Goal: Task Accomplishment & Management: Use online tool/utility

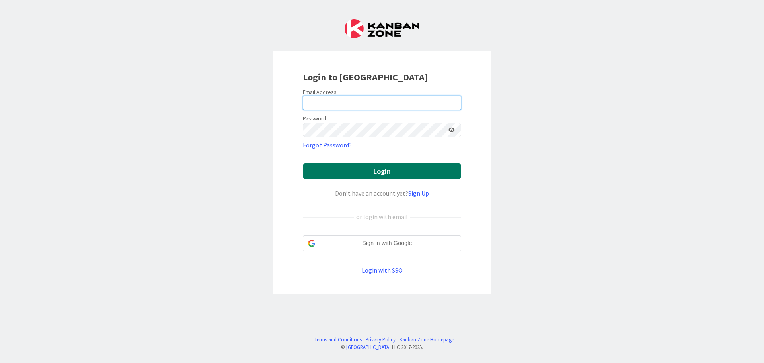
type input "[PERSON_NAME][EMAIL_ADDRESS][PERSON_NAME][DOMAIN_NAME]"
click at [361, 169] on button "Login" at bounding box center [382, 171] width 158 height 16
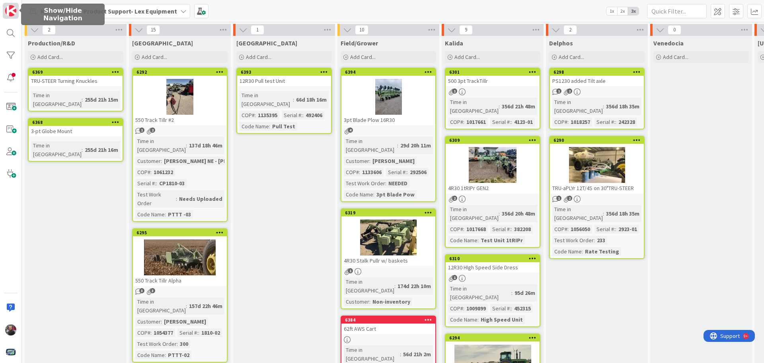
click at [11, 7] on img at bounding box center [10, 10] width 11 height 11
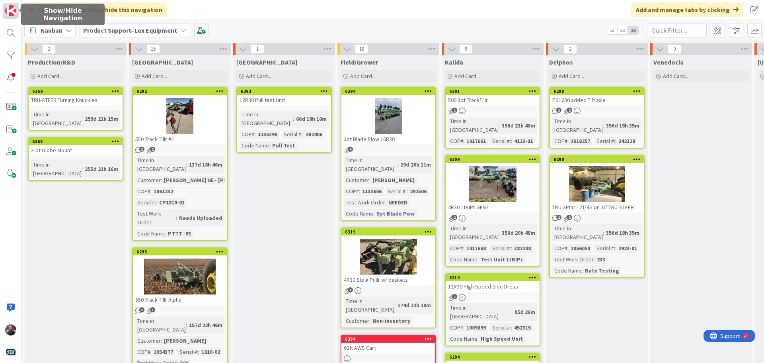
click at [7, 15] on img at bounding box center [10, 10] width 11 height 11
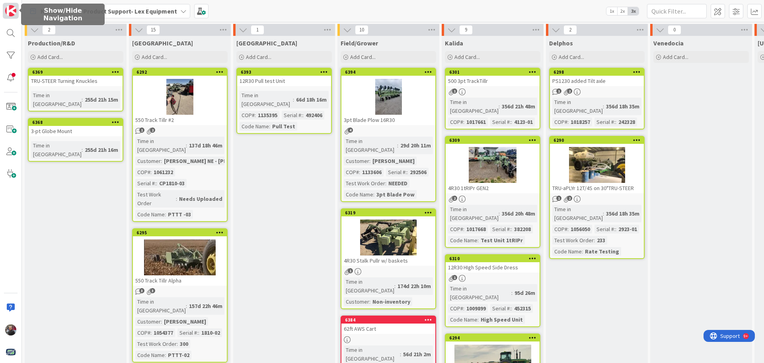
click at [7, 15] on img at bounding box center [10, 10] width 11 height 11
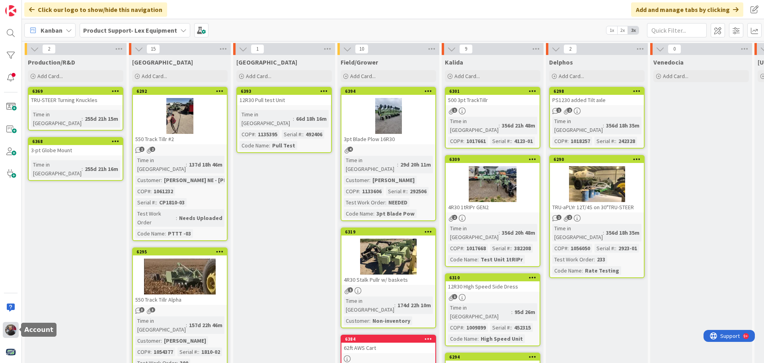
click at [11, 324] on img at bounding box center [10, 329] width 11 height 11
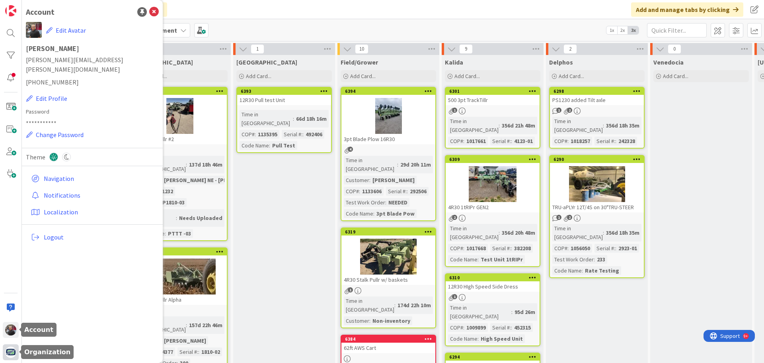
click at [11, 350] on img at bounding box center [10, 351] width 11 height 11
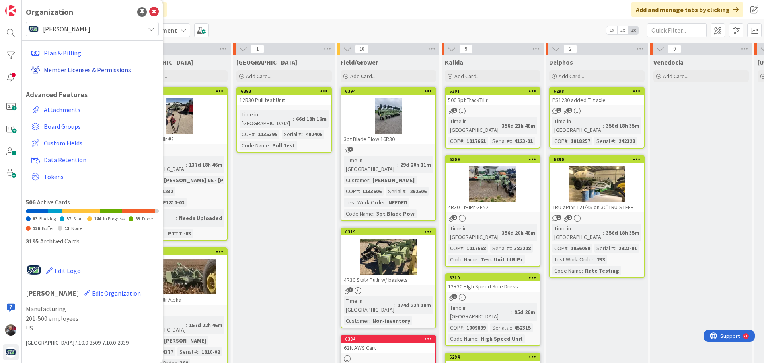
click at [63, 68] on link "Member Licenses & Permissions" at bounding box center [93, 70] width 131 height 14
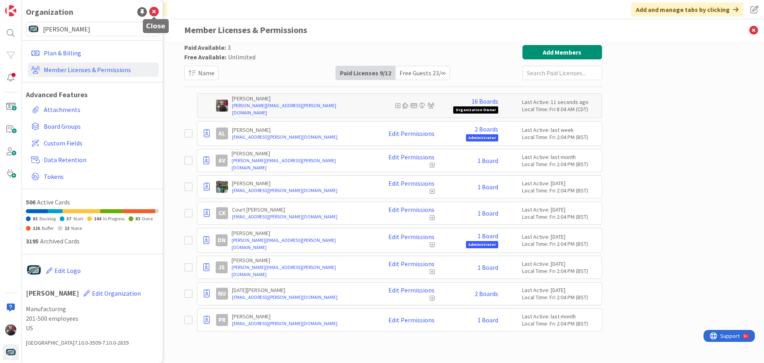
drag, startPoint x: 152, startPoint y: 9, endPoint x: 242, endPoint y: 68, distance: 107.9
click at [152, 9] on icon at bounding box center [154, 12] width 10 height 10
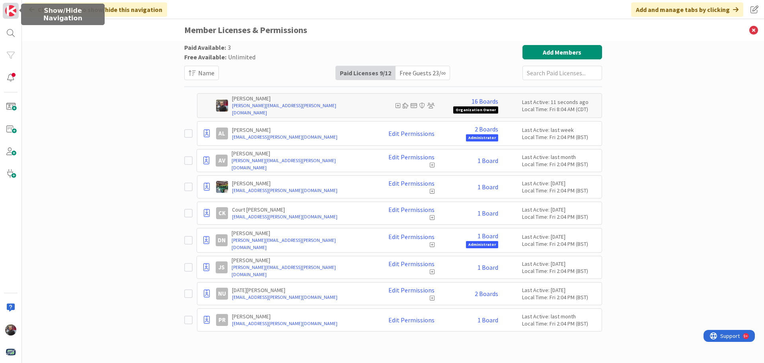
click at [11, 12] on img at bounding box center [10, 10] width 11 height 11
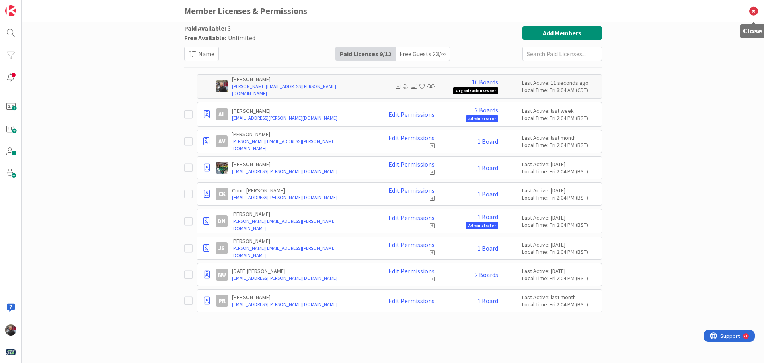
click at [752, 11] on icon at bounding box center [754, 11] width 21 height 22
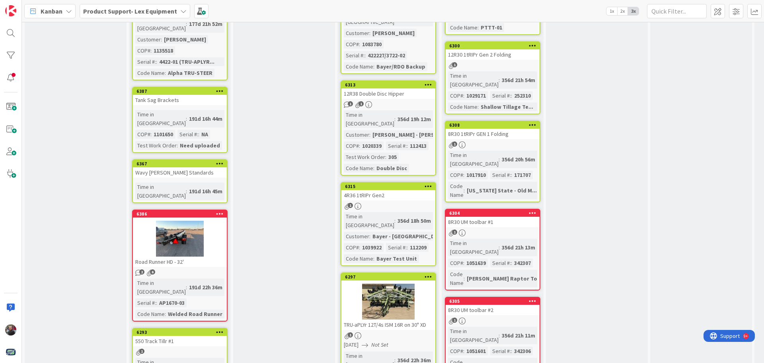
scroll to position [438, 0]
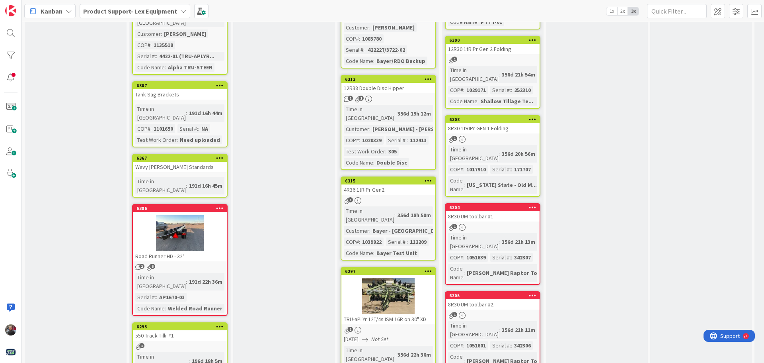
click at [192, 215] on div at bounding box center [180, 233] width 94 height 36
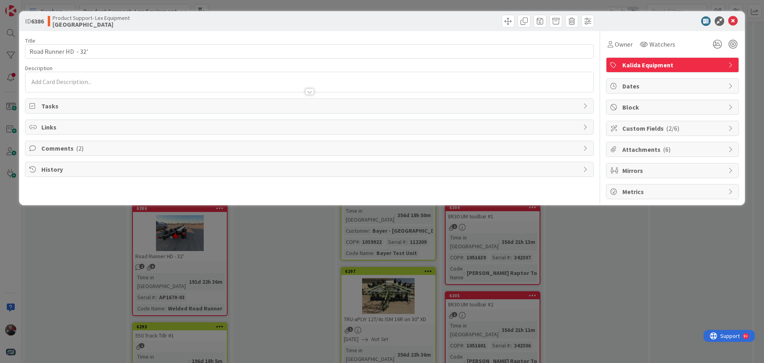
click at [676, 129] on span "( 2/6 )" at bounding box center [672, 128] width 13 height 8
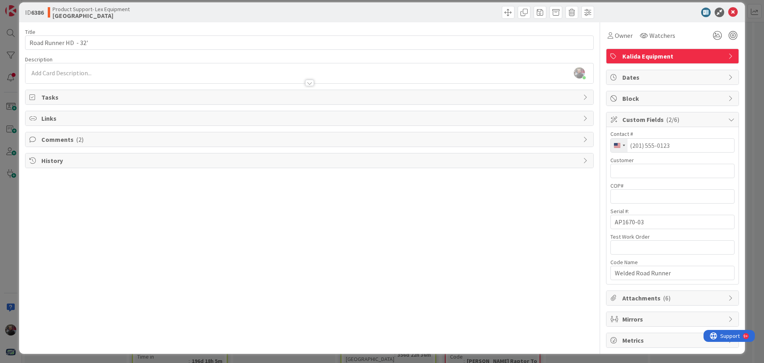
scroll to position [11, 0]
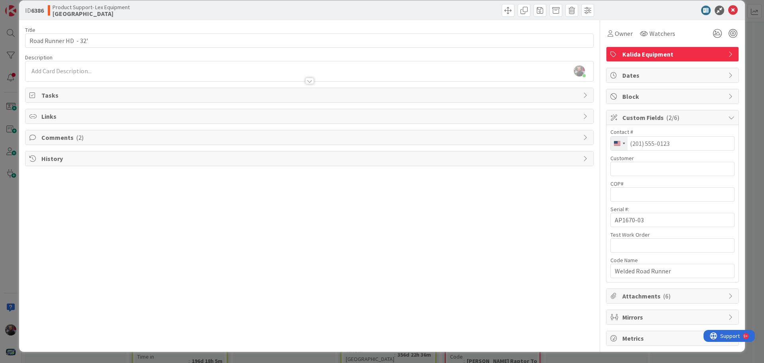
click at [665, 295] on span "Attachments ( 6 )" at bounding box center [674, 296] width 102 height 10
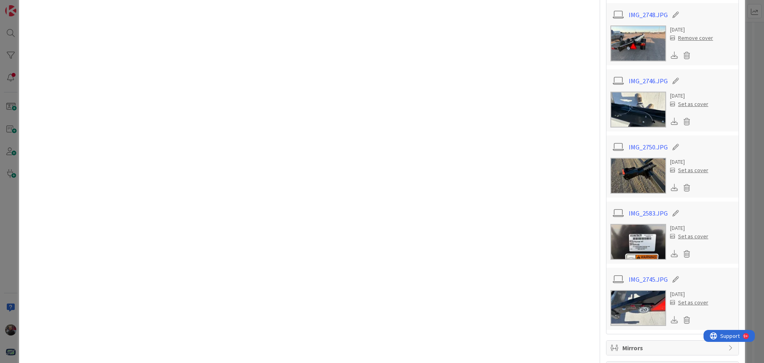
scroll to position [431, 0]
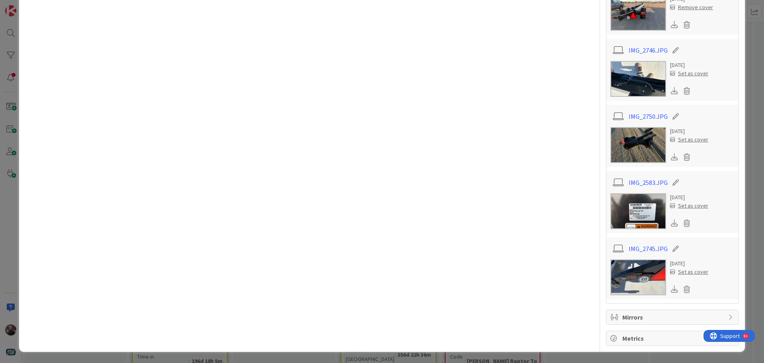
click at [622, 203] on img at bounding box center [639, 211] width 56 height 36
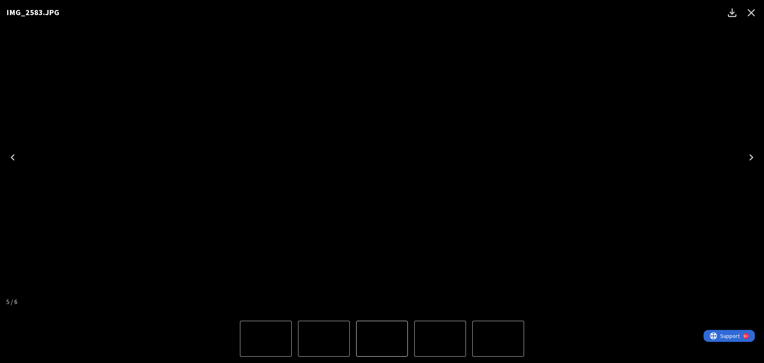
click at [750, 14] on icon "Close" at bounding box center [752, 13] width 8 height 8
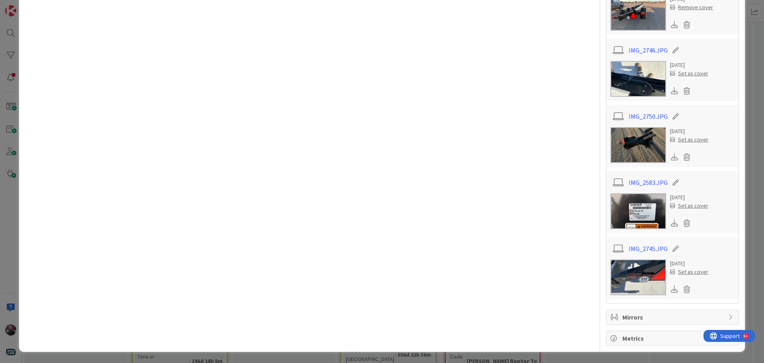
click at [631, 208] on img at bounding box center [639, 211] width 56 height 36
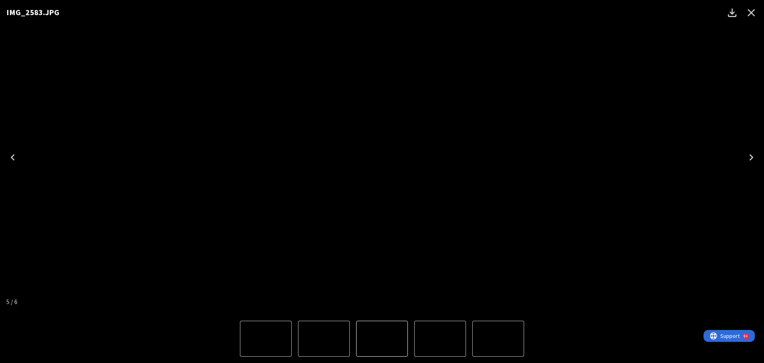
click at [749, 10] on icon "Close" at bounding box center [752, 13] width 8 height 8
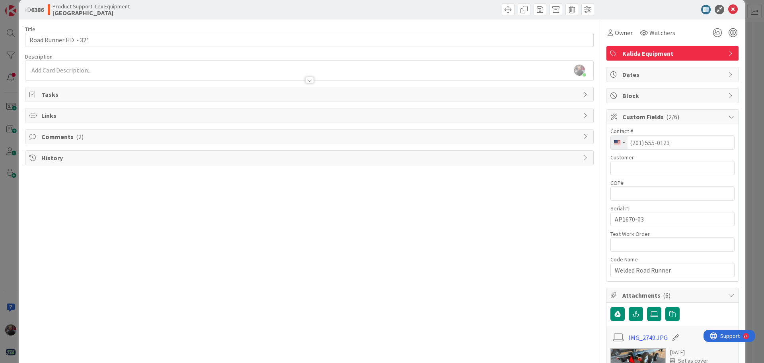
scroll to position [0, 0]
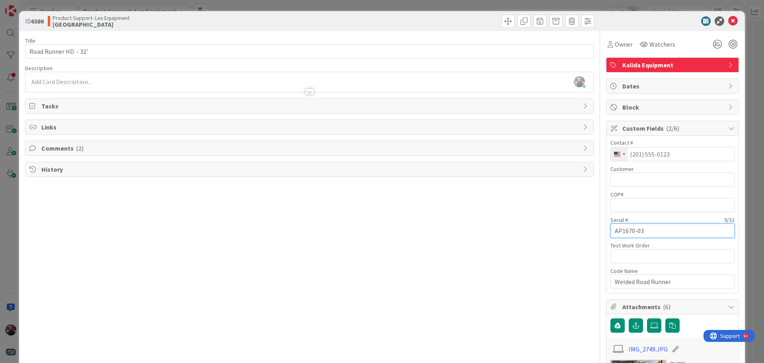
drag, startPoint x: 647, startPoint y: 230, endPoint x: 612, endPoint y: 233, distance: 35.5
click at [612, 233] on input "AP1670-03" at bounding box center [673, 230] width 124 height 14
click at [638, 231] on input "AP1670-03" at bounding box center [673, 230] width 124 height 14
click at [624, 228] on input "AP1670-03" at bounding box center [673, 230] width 124 height 14
drag, startPoint x: 643, startPoint y: 230, endPoint x: 609, endPoint y: 229, distance: 34.7
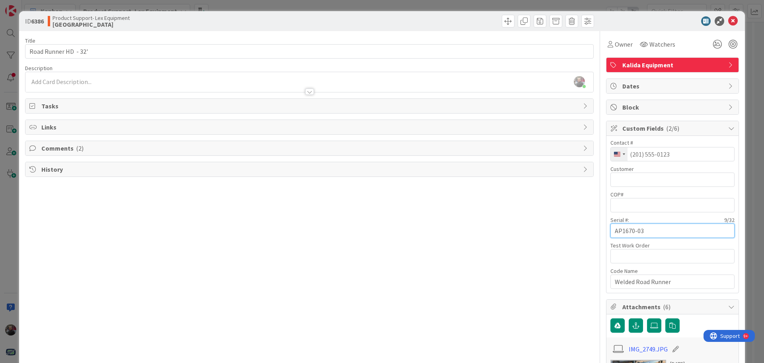
click at [611, 229] on input "AP1670-03" at bounding box center [673, 230] width 124 height 14
click at [729, 20] on icon at bounding box center [734, 21] width 10 height 10
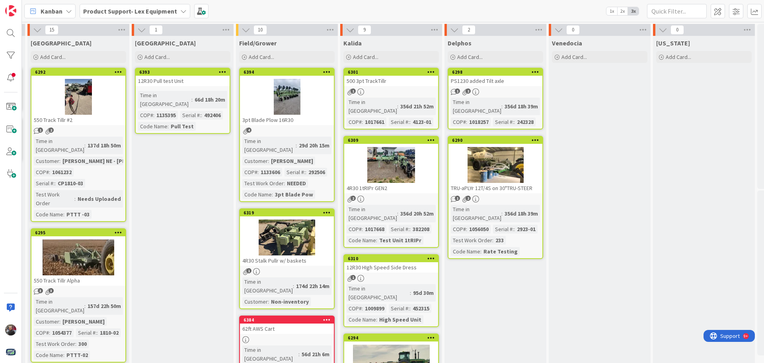
scroll to position [0, 106]
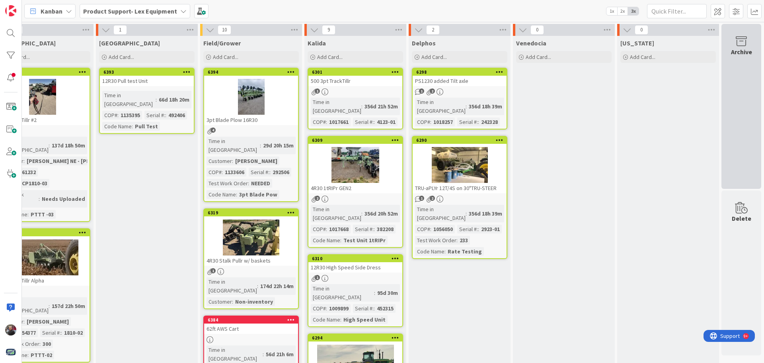
click at [727, 81] on div "Archive" at bounding box center [742, 106] width 40 height 165
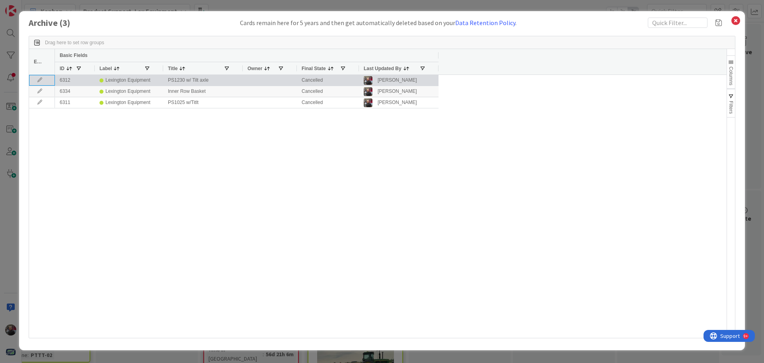
click at [40, 80] on icon at bounding box center [40, 80] width 12 height 5
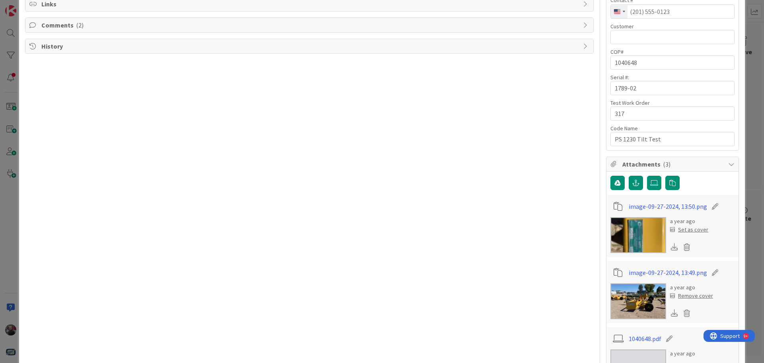
scroll to position [159, 0]
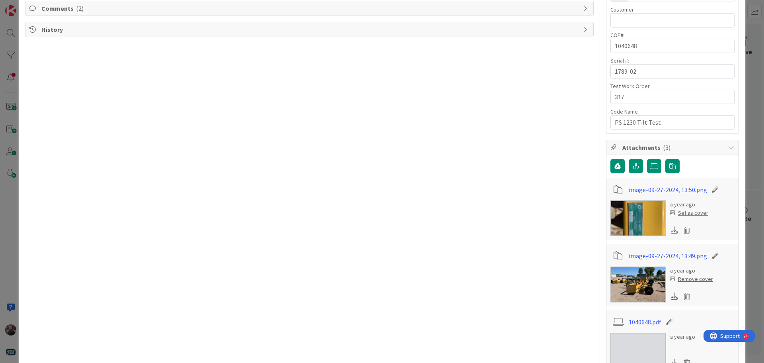
click at [629, 286] on img at bounding box center [639, 284] width 56 height 36
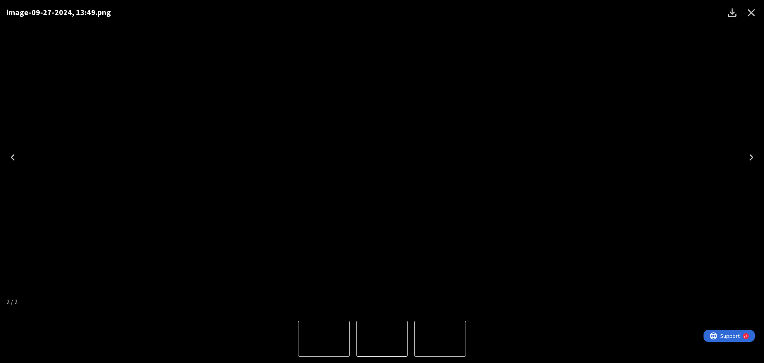
scroll to position [0, 0]
click at [750, 15] on icon "Close" at bounding box center [752, 13] width 8 height 8
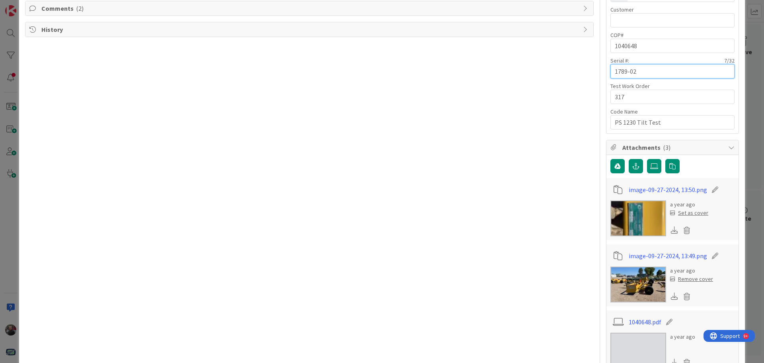
drag, startPoint x: 641, startPoint y: 68, endPoint x: 604, endPoint y: 68, distance: 36.6
click at [607, 68] on div "Contact # 244 results found No results found [GEOGRAPHIC_DATA] +93 [GEOGRAPHIC_…" at bounding box center [673, 55] width 132 height 157
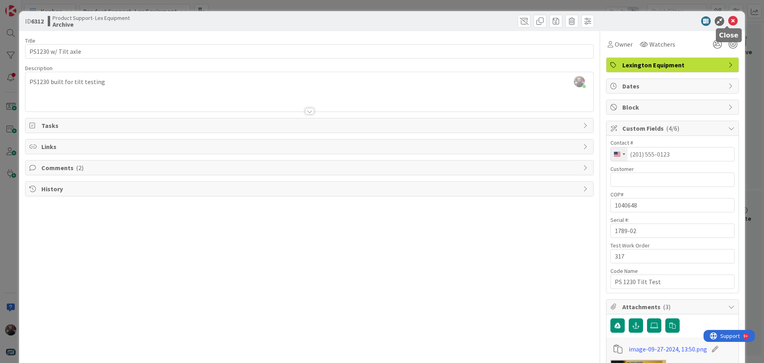
click at [729, 22] on icon at bounding box center [734, 21] width 10 height 10
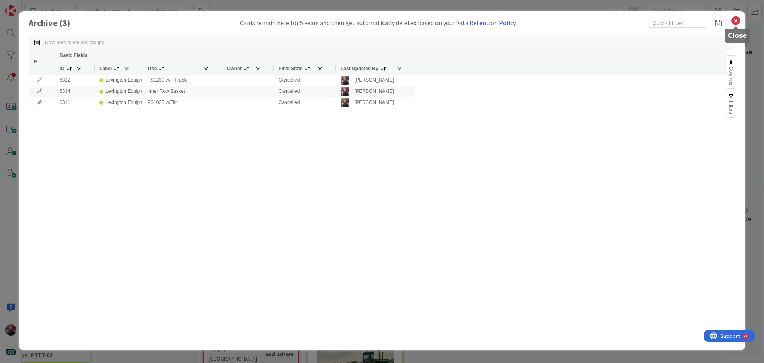
click at [736, 20] on icon at bounding box center [736, 20] width 10 height 11
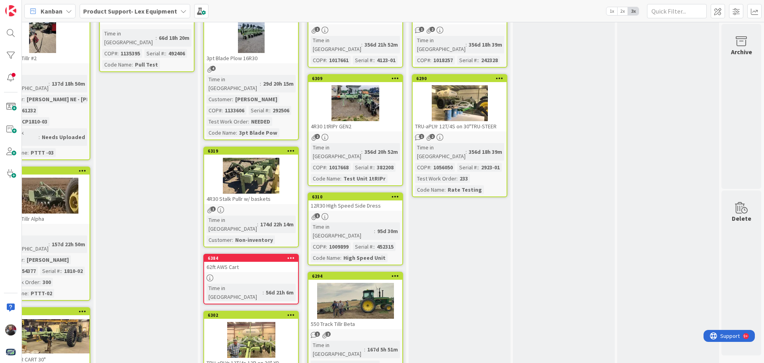
scroll to position [0, 143]
